Goal: Task Accomplishment & Management: Use online tool/utility

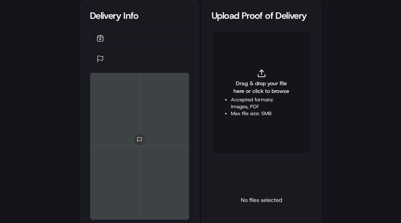
click at [260, 97] on li "Accepted formats: Images, PDF" at bounding box center [261, 104] width 61 height 14
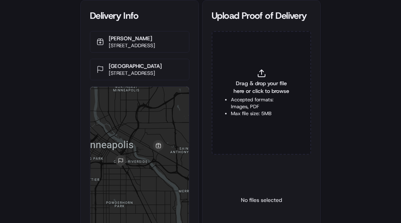
type input "C:\fakepath\2831446 pop.jpg"
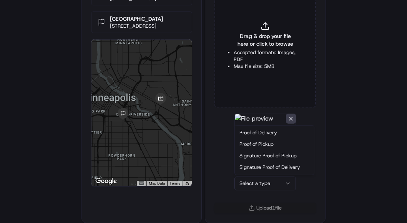
click at [247, 176] on html "Delivery Info [PERSON_NAME] [STREET_ADDRESS] [GEOGRAPHIC_DATA] [STREET_ADDRESS]…" at bounding box center [203, 64] width 407 height 223
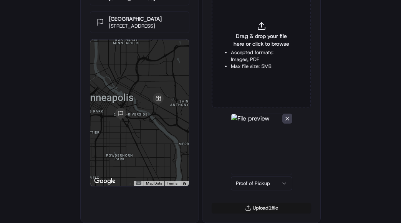
click at [254, 210] on button "Upload 1 file" at bounding box center [262, 208] width 100 height 11
click at [266, 35] on span "Drag & drop your file here or click to browse" at bounding box center [261, 39] width 61 height 15
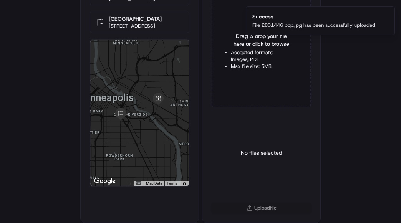
type input "C:\fakepath\2831446 pod.jpg"
click at [258, 192] on div "Select a type" at bounding box center [262, 154] width 100 height 80
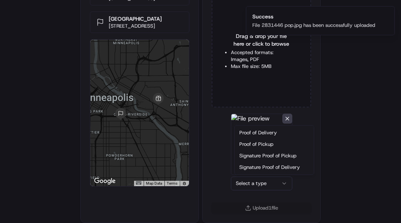
click at [261, 176] on html "Delivery Info [PERSON_NAME] [STREET_ADDRESS] [GEOGRAPHIC_DATA] [STREET_ADDRESS]…" at bounding box center [200, 64] width 401 height 223
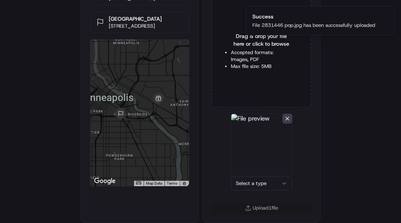
click at [5, 176] on html "Delivery Info [PERSON_NAME] [STREET_ADDRESS] [GEOGRAPHIC_DATA] [STREET_ADDRESS]…" at bounding box center [200, 64] width 401 height 223
click at [253, 176] on html "Delivery Info [PERSON_NAME] [STREET_ADDRESS] [GEOGRAPHIC_DATA] [STREET_ADDRESS]…" at bounding box center [203, 64] width 407 height 223
click at [261, 209] on button "Upload 1 file" at bounding box center [262, 208] width 100 height 11
